Goal: Task Accomplishment & Management: Complete application form

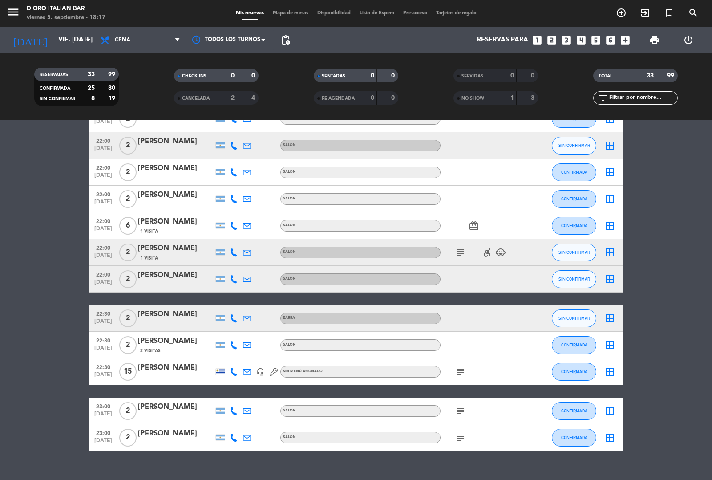
scroll to position [694, 0]
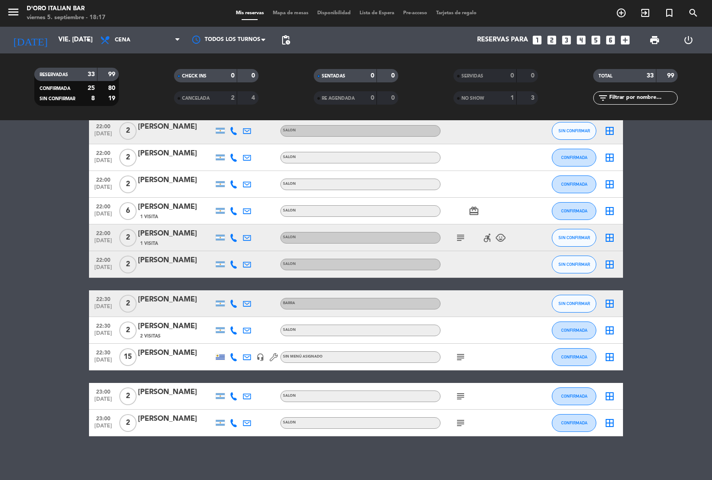
click at [459, 353] on icon "subject" at bounding box center [460, 357] width 11 height 11
click at [459, 395] on icon "subject" at bounding box center [460, 396] width 11 height 11
click at [459, 426] on icon "subject" at bounding box center [460, 423] width 11 height 11
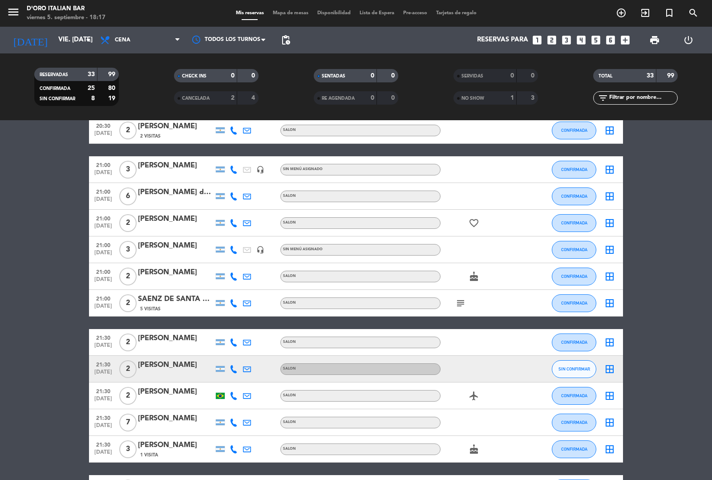
scroll to position [0, 0]
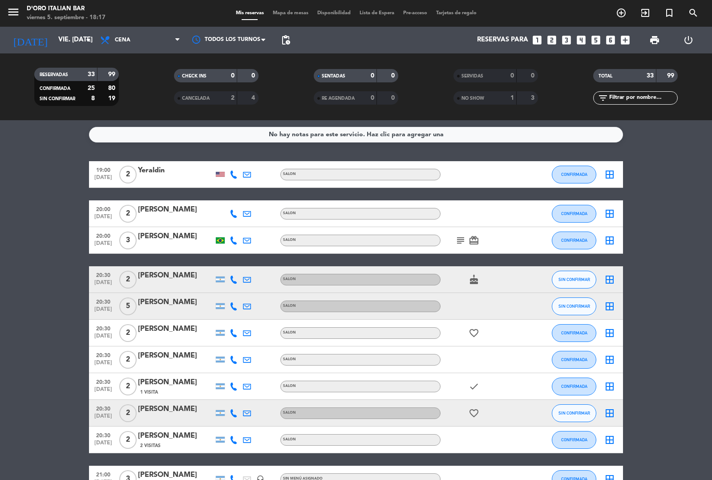
click at [462, 237] on icon "subject" at bounding box center [460, 240] width 11 height 11
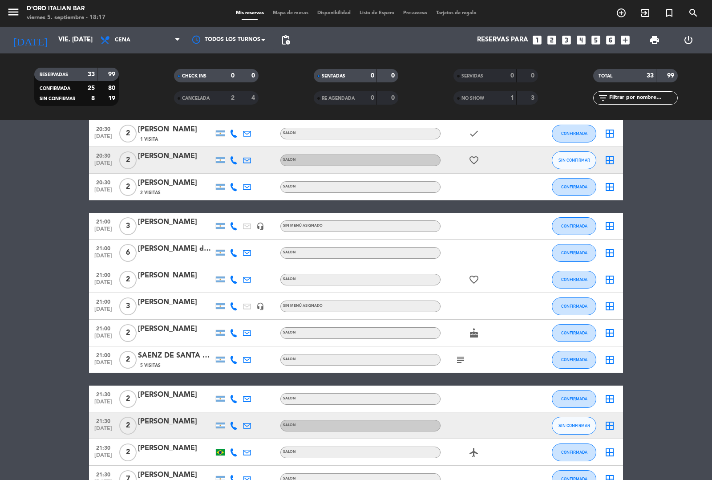
scroll to position [262, 0]
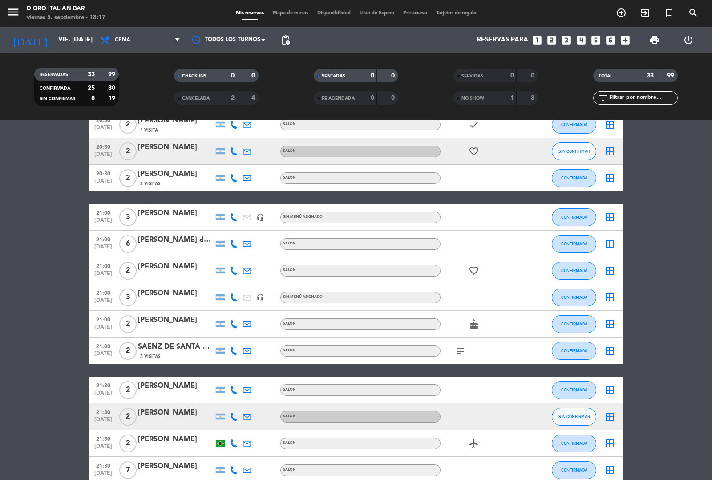
click at [462, 352] on icon "subject" at bounding box center [460, 350] width 11 height 11
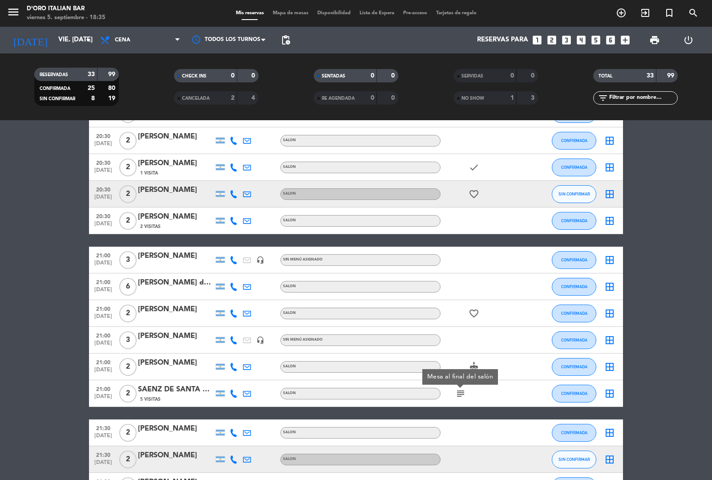
scroll to position [235, 0]
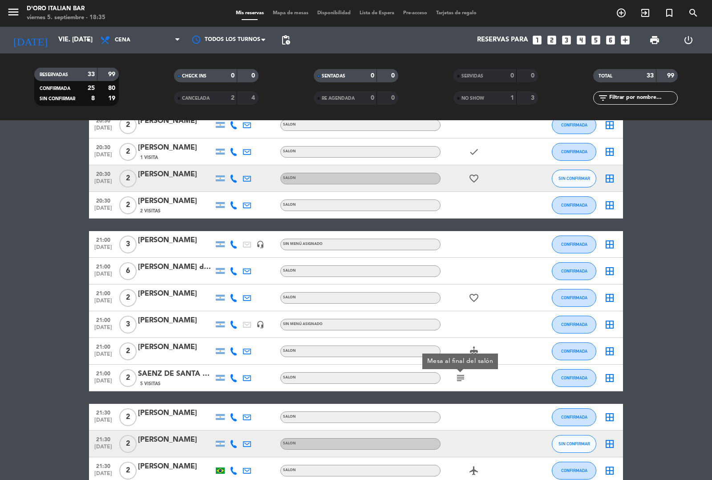
click at [662, 383] on bookings-row "19:00 [DATE] 2 Yeraldin SALON CONFIRMADA border_all 20:00 [DATE] 2 Agam Maori S…" at bounding box center [356, 411] width 712 height 969
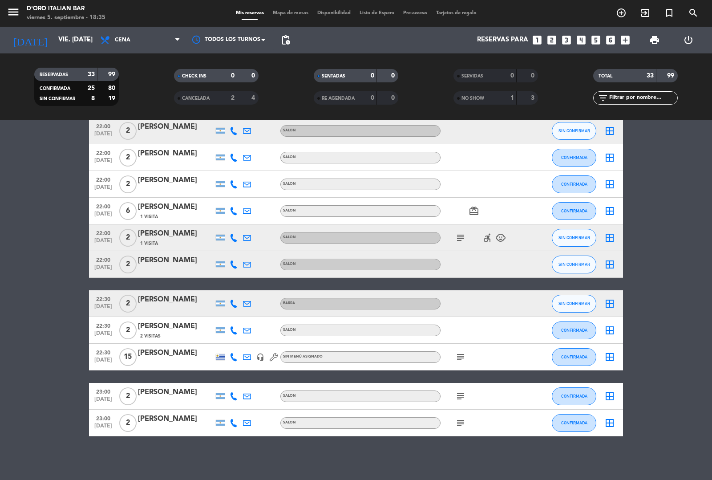
scroll to position [691, 0]
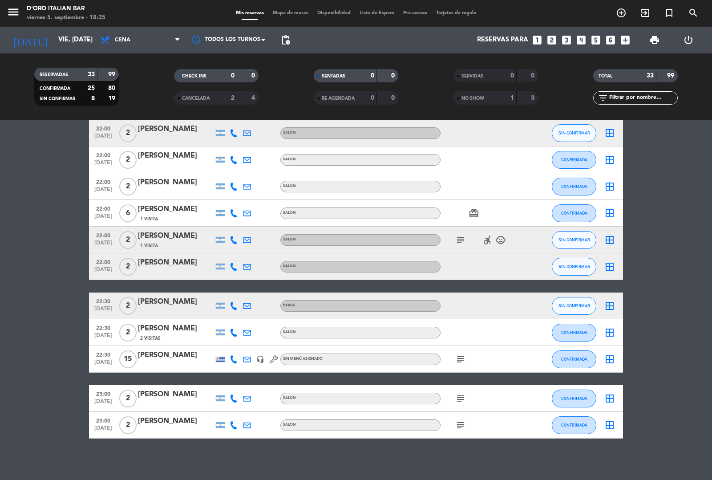
click at [461, 426] on icon "subject" at bounding box center [460, 425] width 11 height 11
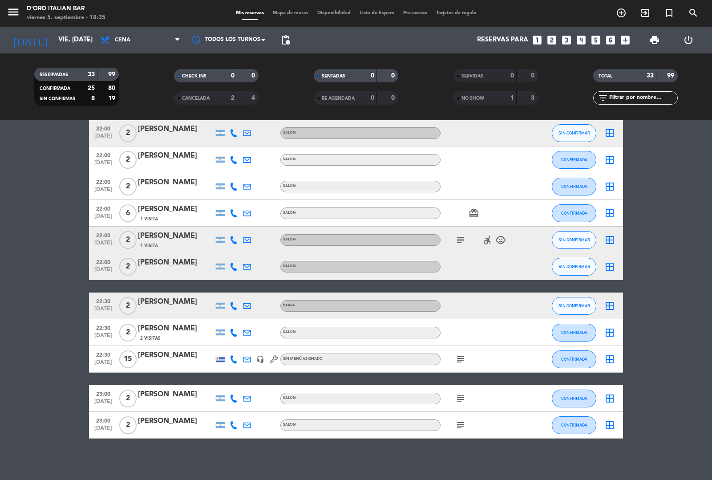
click at [463, 393] on icon "subject" at bounding box center [460, 398] width 11 height 11
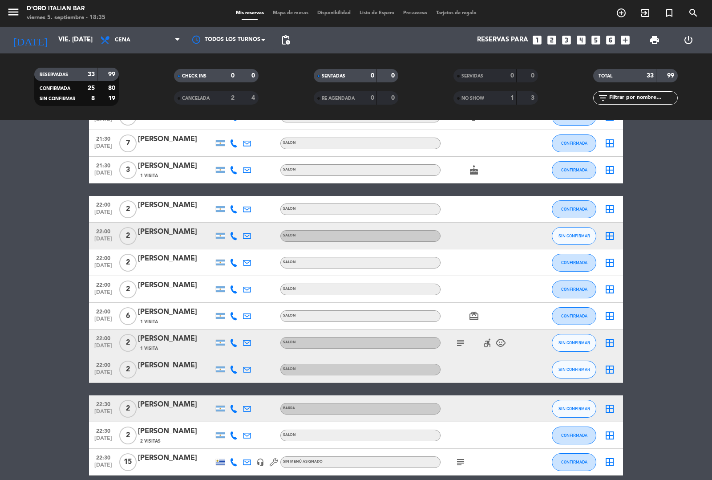
scroll to position [588, 0]
click at [459, 342] on icon "subject" at bounding box center [460, 342] width 11 height 11
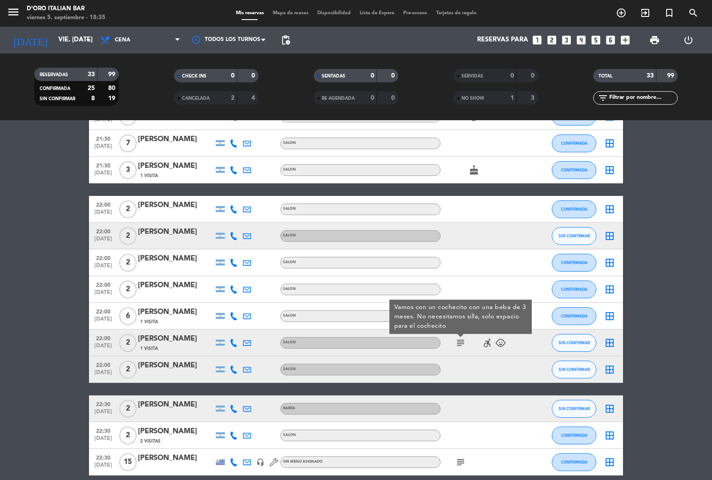
click at [679, 329] on bookings-row "19:00 [DATE] 2 Yeraldin SALON CONFIRMADA border_all 20:00 [DATE] 2 Agam Maori S…" at bounding box center [356, 57] width 712 height 969
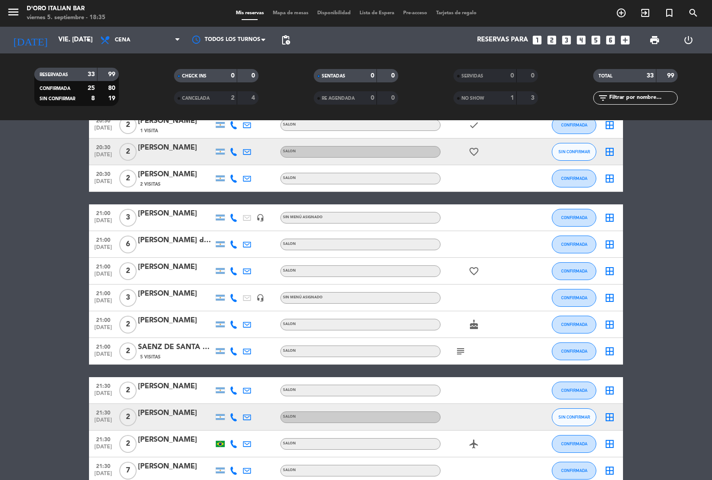
scroll to position [257, 0]
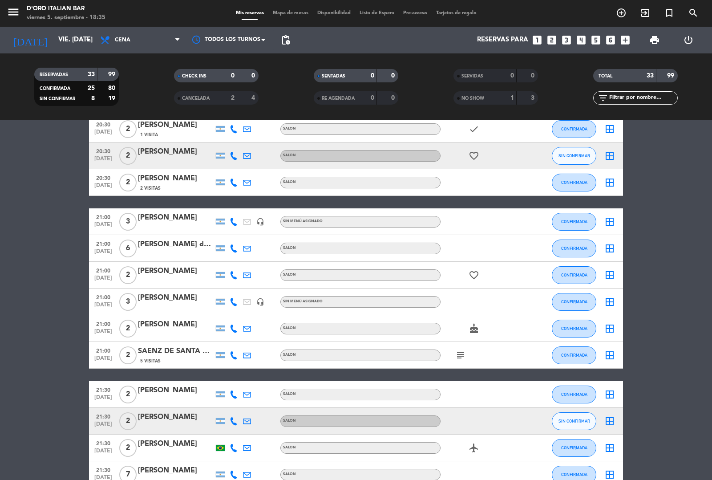
click at [461, 354] on icon "subject" at bounding box center [460, 355] width 11 height 11
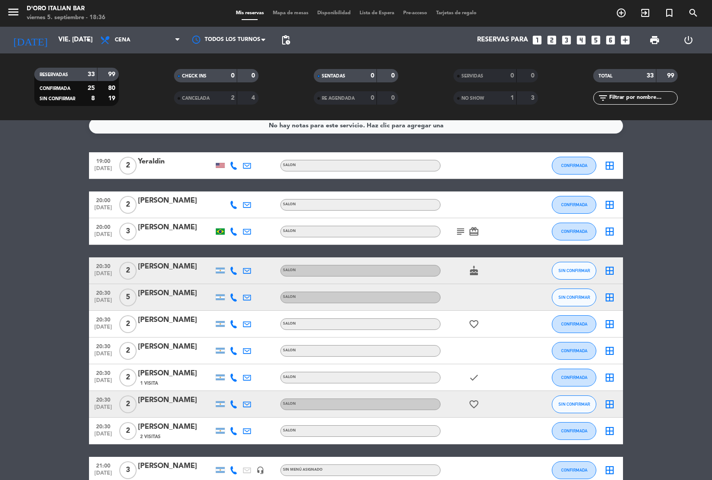
scroll to position [0, 0]
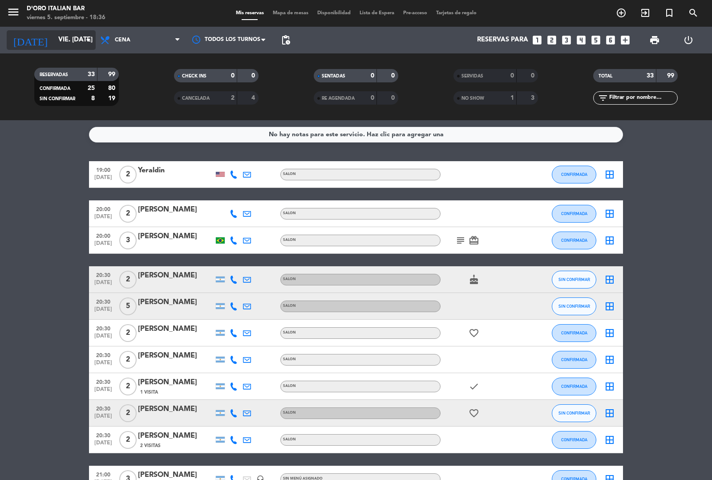
click at [65, 40] on input "vie. [DATE]" at bounding box center [97, 40] width 86 height 17
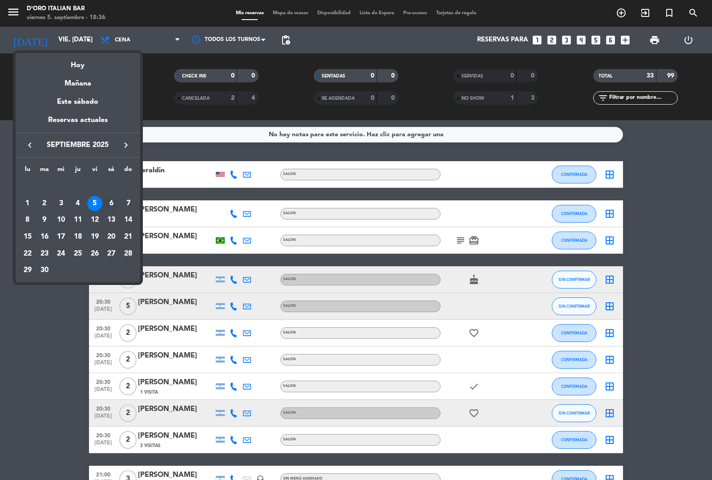
click at [111, 203] on div "6" at bounding box center [111, 203] width 15 height 15
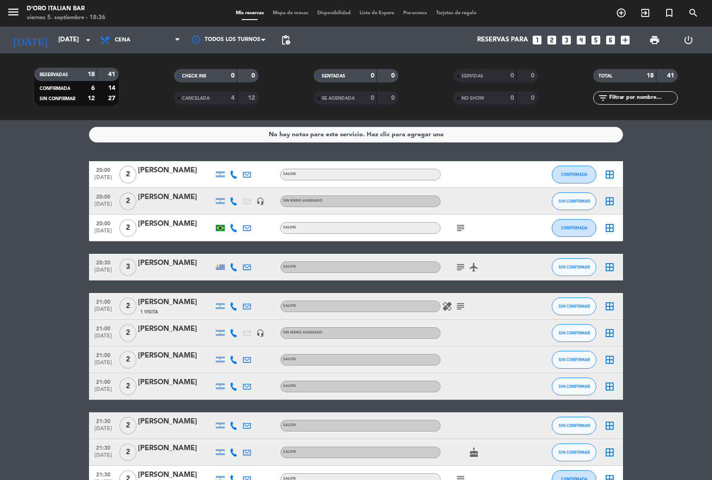
click at [462, 267] on icon "subject" at bounding box center [460, 267] width 11 height 11
click at [461, 227] on icon "subject" at bounding box center [460, 228] width 11 height 11
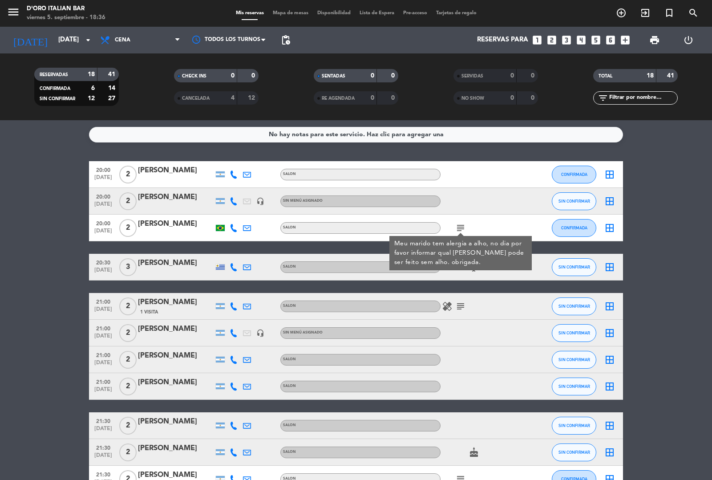
click at [463, 225] on icon "subject" at bounding box center [460, 228] width 11 height 11
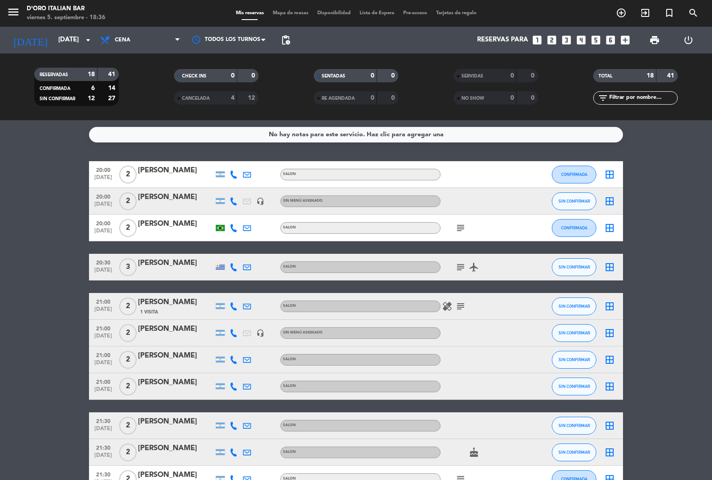
click at [675, 274] on bookings-row "20:00 [DATE] 2 [PERSON_NAME] SALON CONFIRMADA border_all 20:00 [DATE] 2 JOSER A…" at bounding box center [356, 439] width 712 height 556
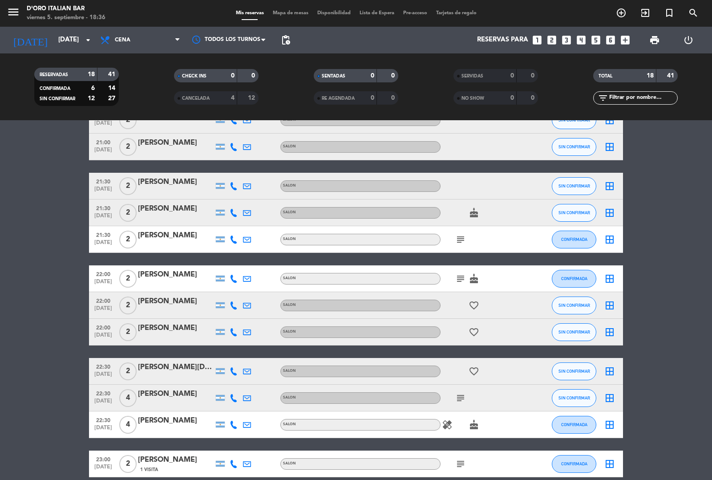
scroll to position [239, 0]
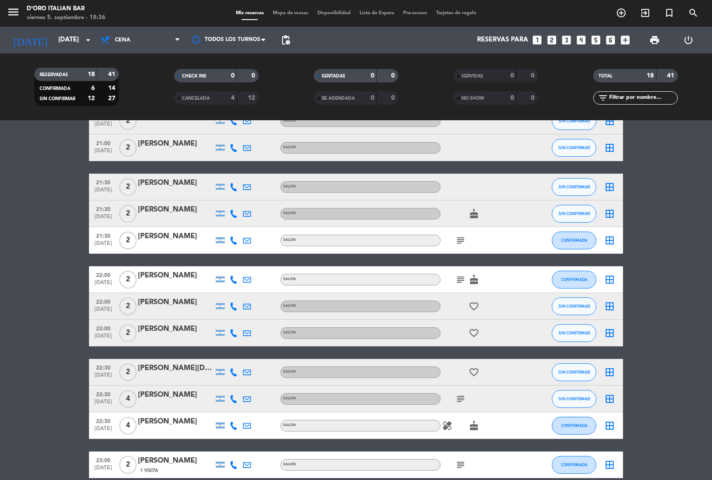
click at [460, 235] on icon "subject" at bounding box center [460, 240] width 11 height 11
click at [458, 277] on icon "subject" at bounding box center [460, 279] width 11 height 11
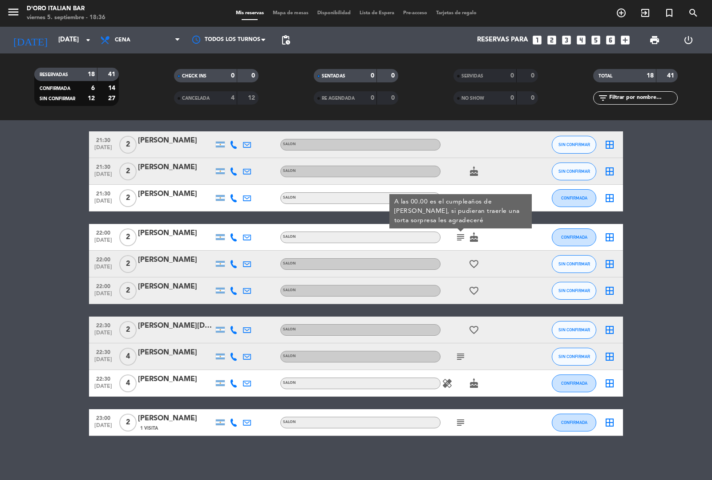
scroll to position [275, 0]
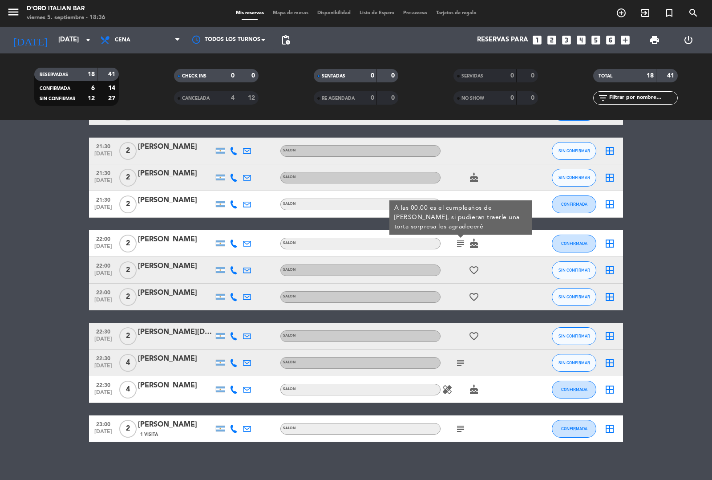
click at [458, 361] on icon "subject" at bounding box center [460, 362] width 11 height 11
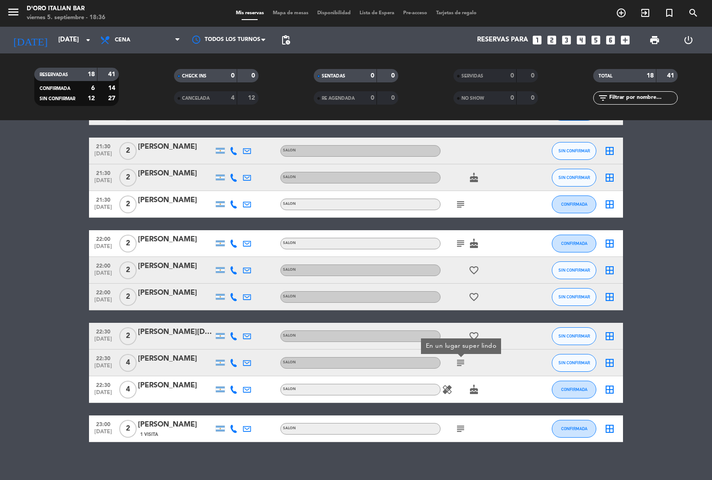
click at [461, 432] on icon "subject" at bounding box center [460, 428] width 11 height 11
click at [653, 397] on bookings-row "20:00 [DATE] 2 [PERSON_NAME] SALON CONFIRMADA border_all 20:00 [DATE] 2 JOSER A…" at bounding box center [356, 164] width 712 height 556
click at [68, 37] on input "[DATE]" at bounding box center [97, 40] width 86 height 17
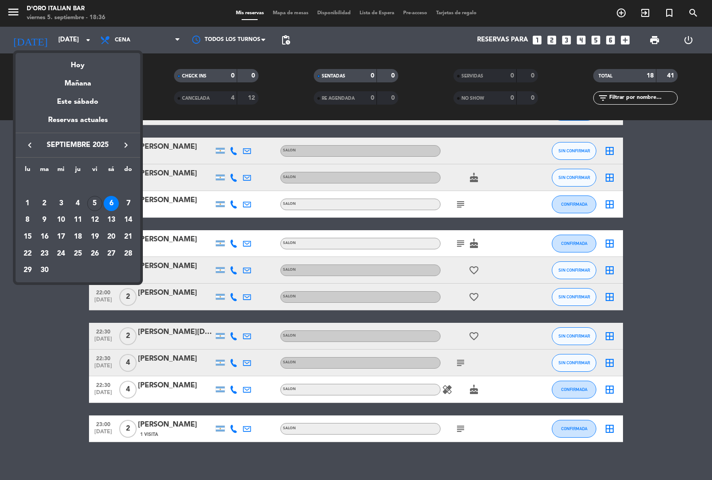
click at [151, 23] on div at bounding box center [356, 240] width 712 height 480
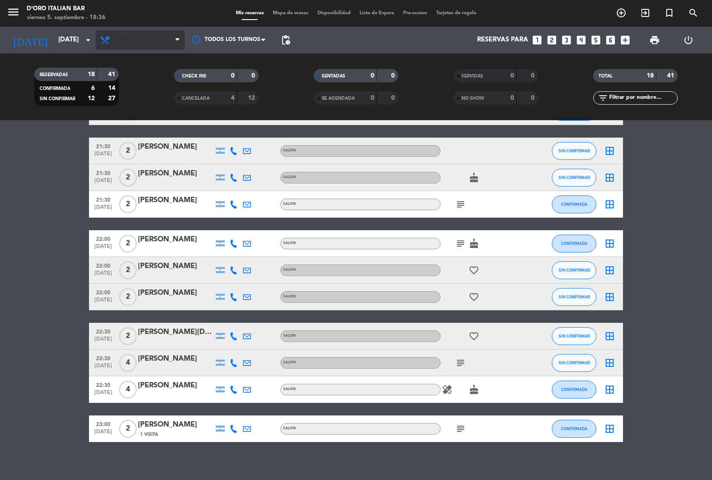
click at [156, 36] on span "Cena" at bounding box center [140, 40] width 89 height 20
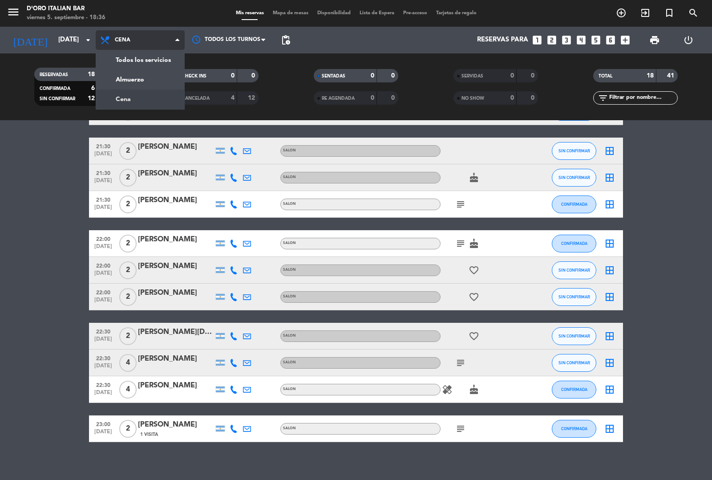
click at [161, 86] on div "menu D'oro Italian Bar viernes 5. septiembre - 18:36 Mis reservas Mapa de mesas…" at bounding box center [356, 60] width 712 height 120
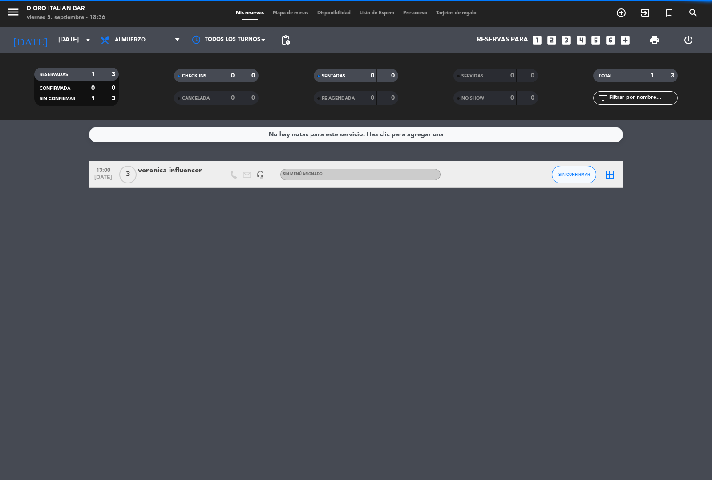
scroll to position [0, 0]
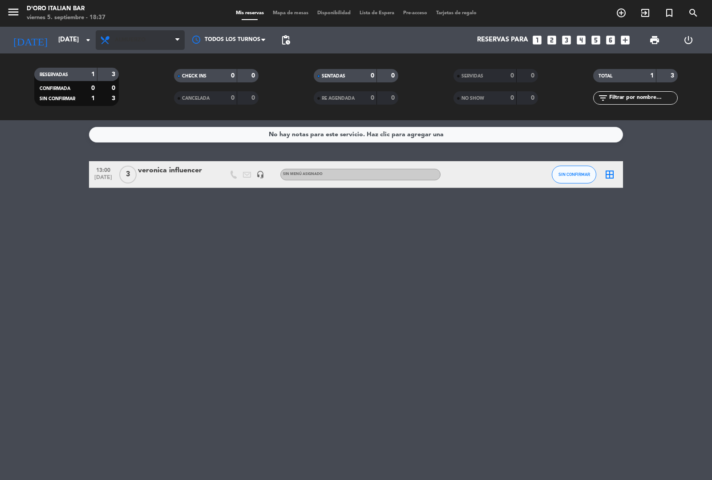
click at [164, 36] on span "Almuerzo" at bounding box center [140, 40] width 89 height 20
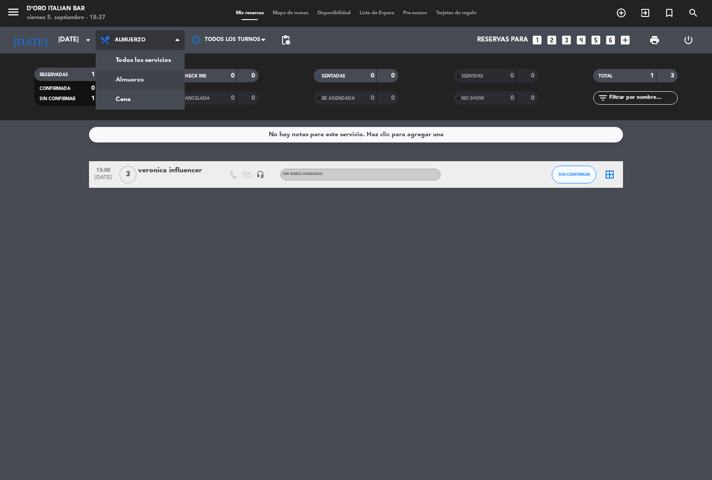
click at [166, 98] on div "menu D'oro Italian Bar viernes 5. septiembre - 18:37 Mis reservas Mapa de mesas…" at bounding box center [356, 60] width 712 height 120
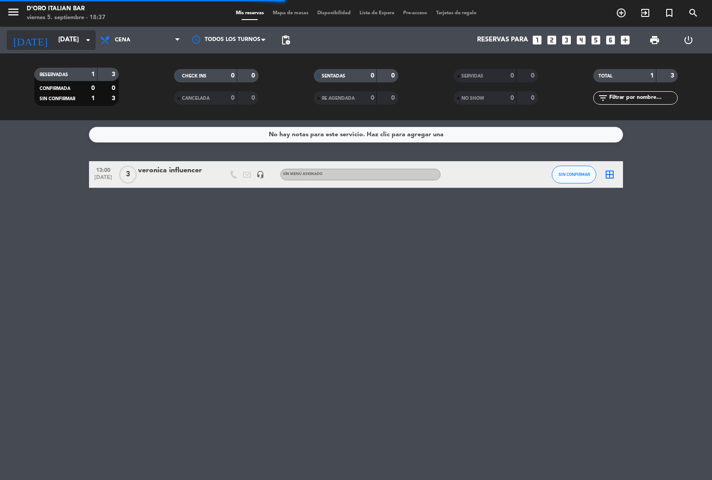
click at [65, 41] on input "[DATE]" at bounding box center [97, 40] width 86 height 17
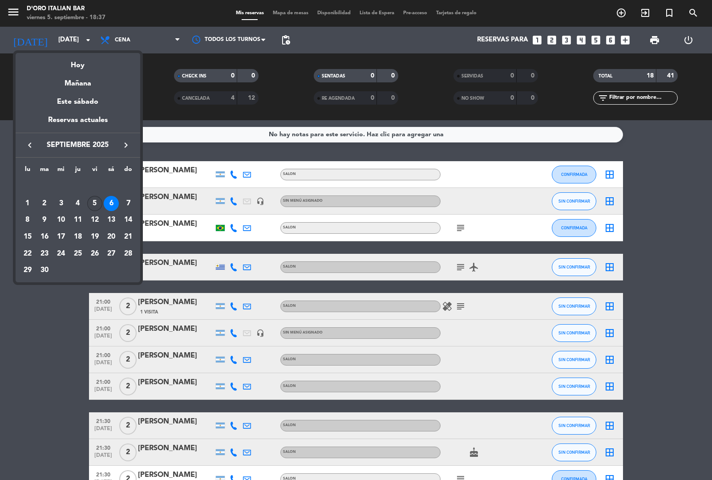
click at [94, 203] on div "5" at bounding box center [94, 203] width 15 height 15
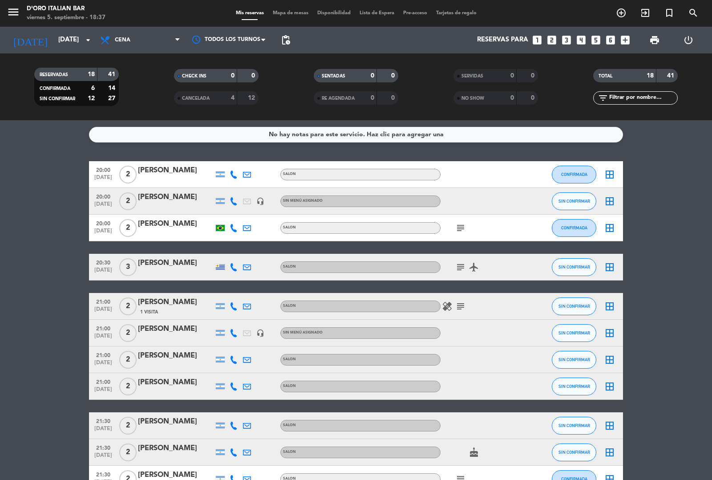
type input "vie. [DATE]"
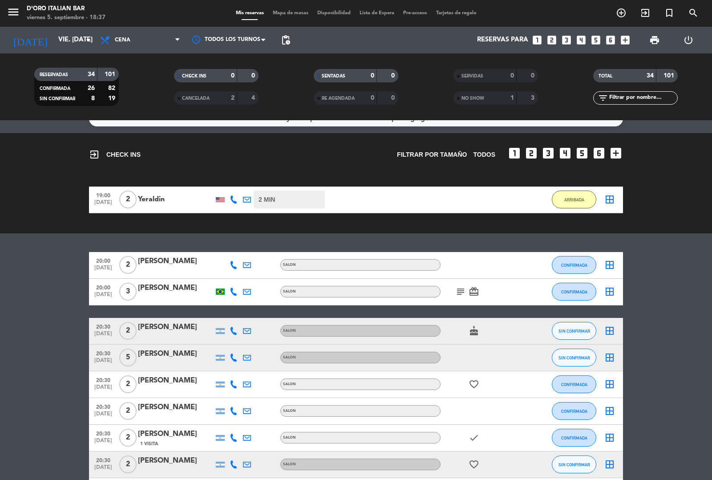
scroll to position [16, 0]
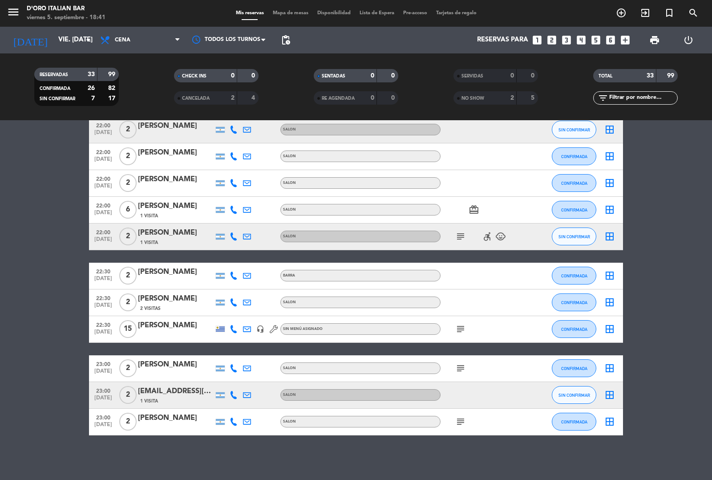
scroll to position [761, 0]
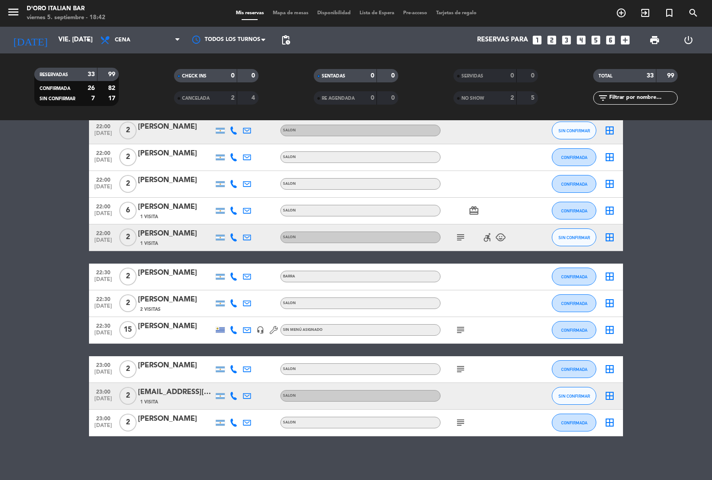
click at [522, 191] on div at bounding box center [533, 184] width 24 height 26
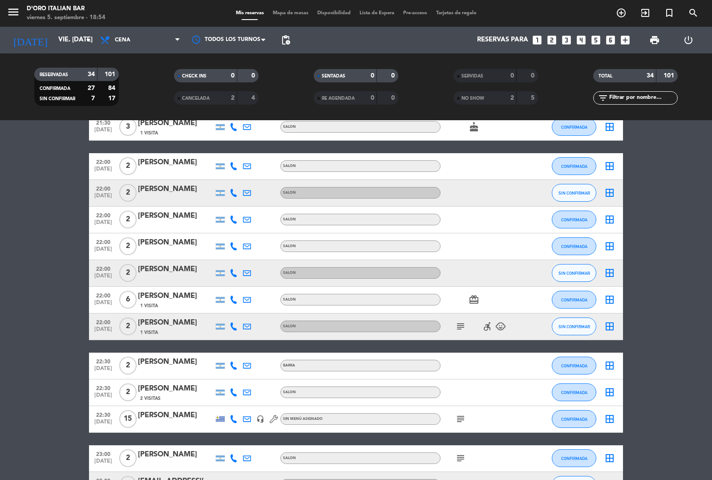
scroll to position [702, 0]
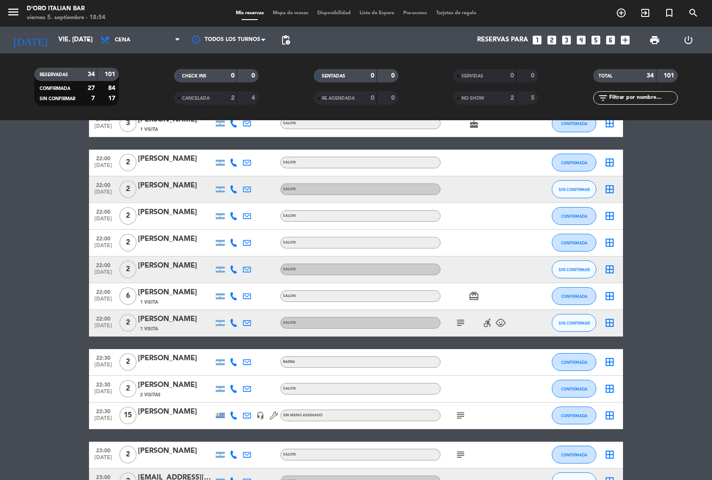
click at [552, 38] on icon "looks_two" at bounding box center [552, 40] width 12 height 12
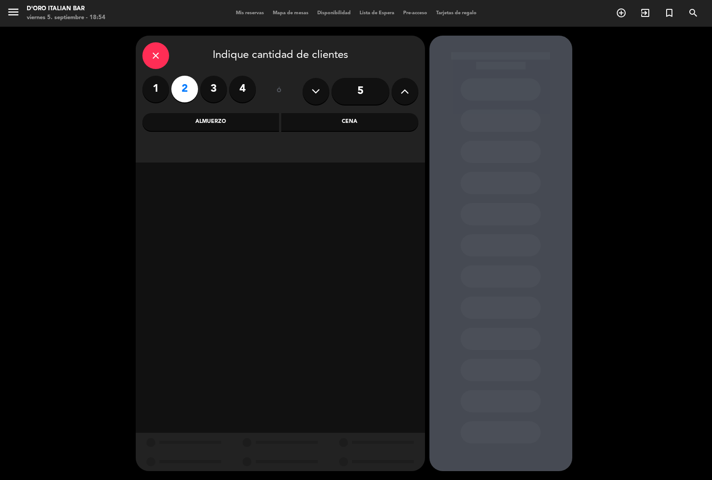
click at [326, 128] on div "Cena" at bounding box center [349, 122] width 137 height 18
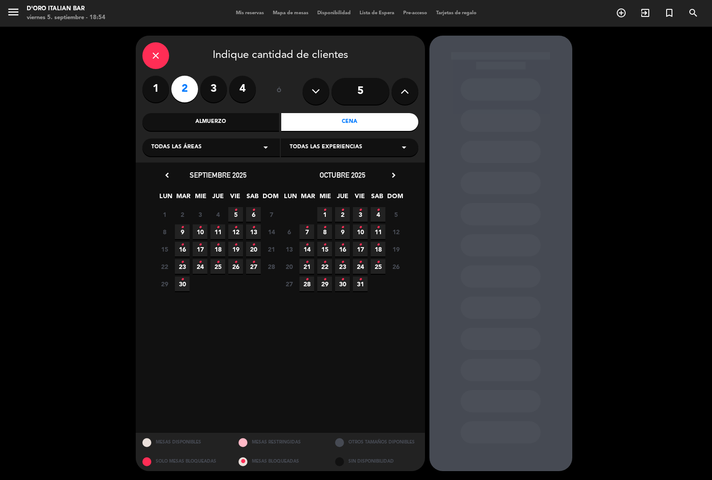
click at [236, 208] on icon "•" at bounding box center [235, 210] width 3 height 14
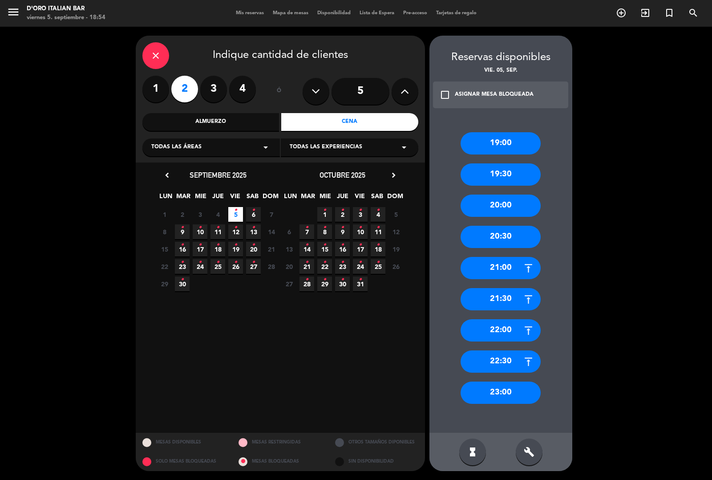
click at [495, 203] on div "20:00" at bounding box center [501, 206] width 80 height 22
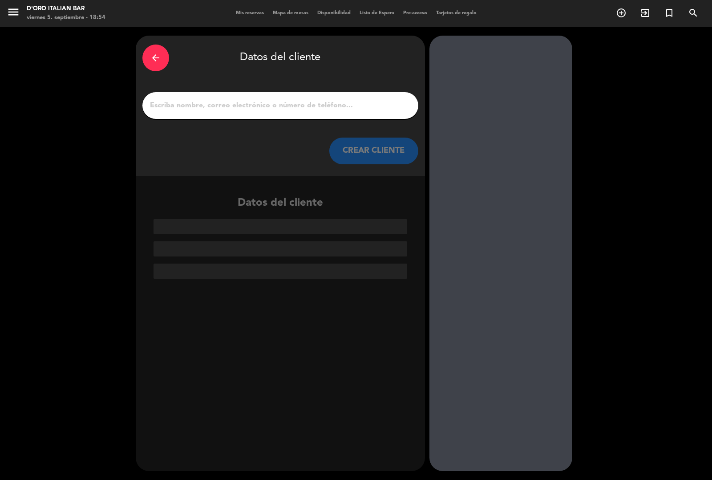
click at [275, 107] on input "1" at bounding box center [280, 105] width 263 height 12
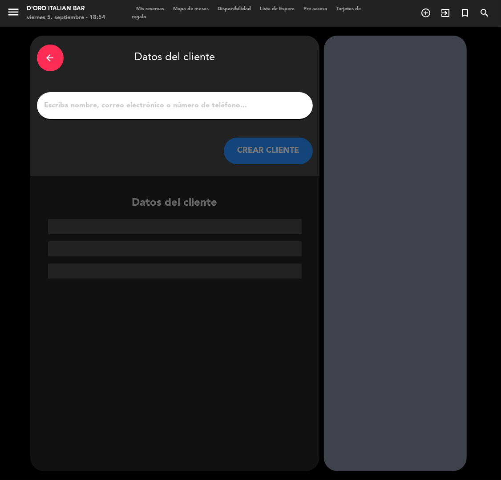
click at [197, 104] on input "1" at bounding box center [175, 105] width 263 height 12
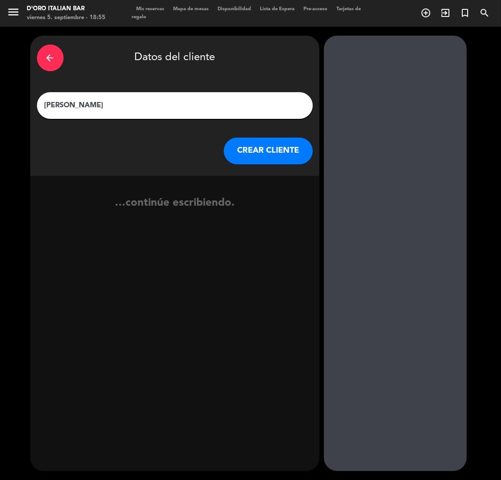
type input "[PERSON_NAME]"
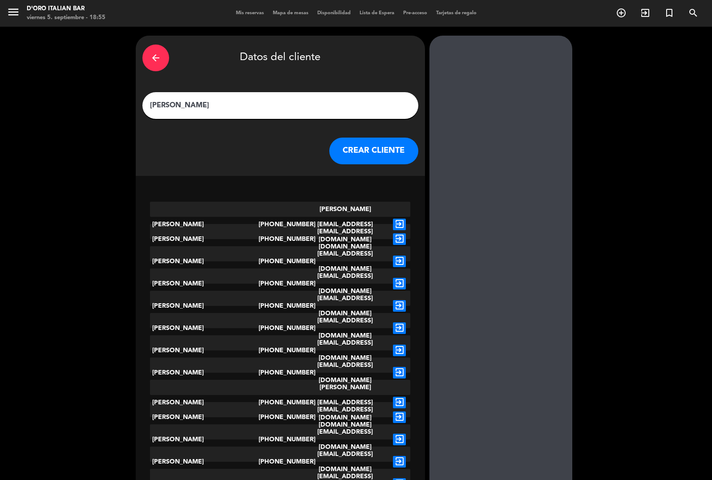
click at [366, 151] on button "CREAR CLIENTE" at bounding box center [373, 151] width 89 height 27
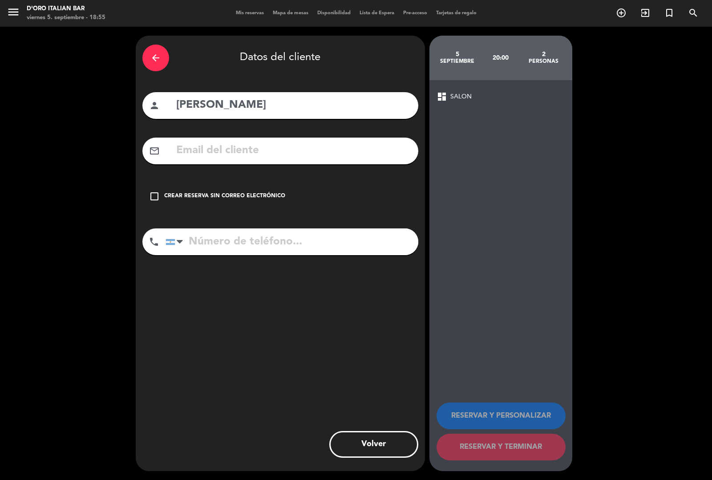
click at [257, 252] on input "tel" at bounding box center [292, 241] width 253 height 27
type input "1139274561"
click at [226, 202] on div "check_box_outline_blank Crear reserva sin correo electrónico" at bounding box center [280, 196] width 276 height 27
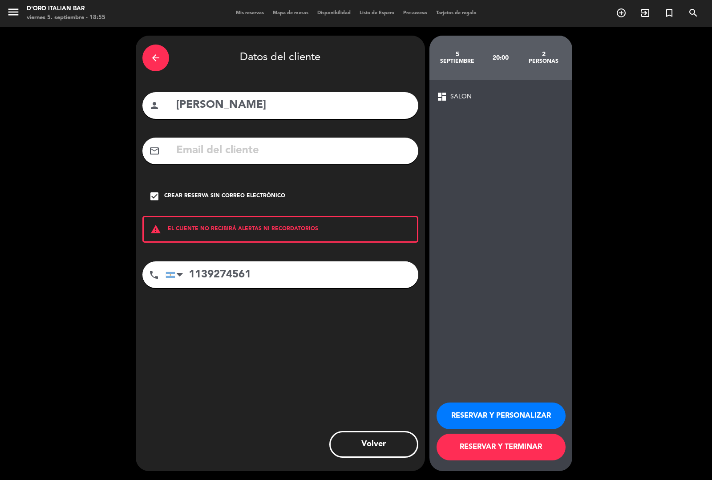
click at [502, 457] on button "RESERVAR Y TERMINAR" at bounding box center [501, 447] width 129 height 27
